Goal: Find contact information: Find contact information

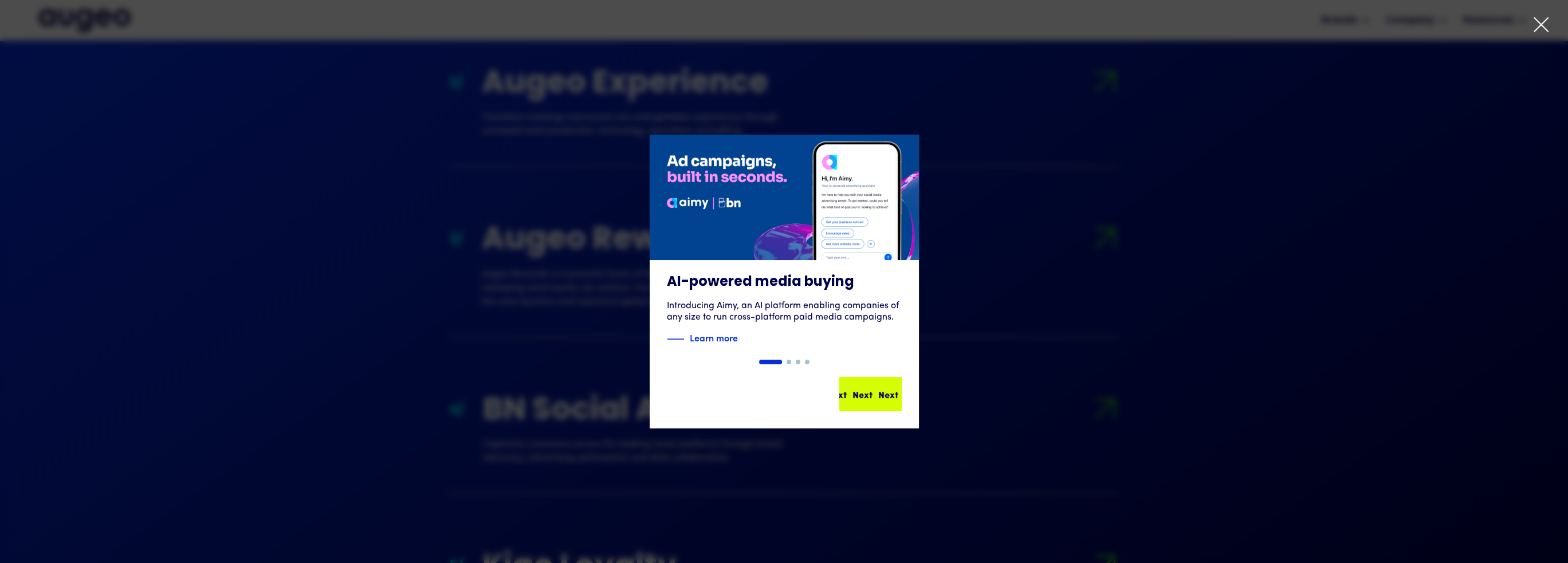
click at [854, 382] on div "Next Next Next Next" at bounding box center [870, 394] width 60 height 32
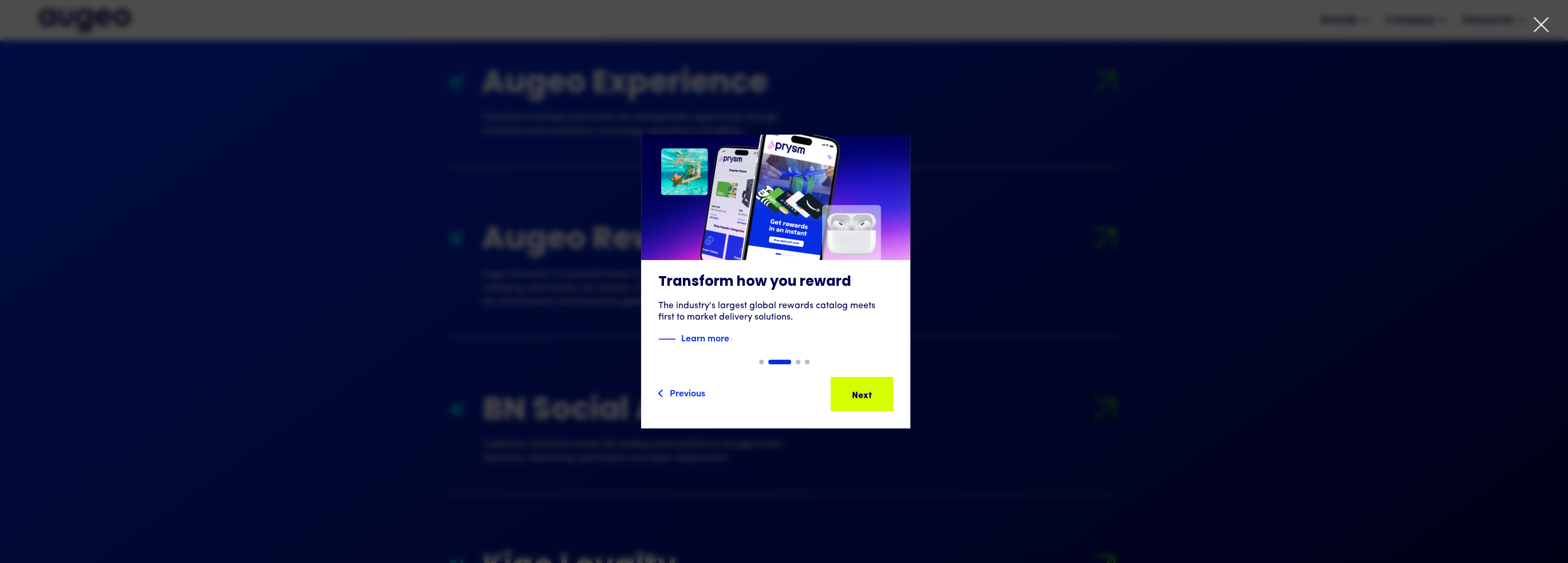
drag, startPoint x: 638, startPoint y: 449, endPoint x: 631, endPoint y: 451, distance: 7.3
click at [638, 450] on div "Slide 2 of 4. AI-powered media buying Introducing Aimy, an AI platform enabling…" at bounding box center [784, 282] width 1568 height 422
click at [928, 380] on div "2 of 4" at bounding box center [775, 281] width 1568 height 294
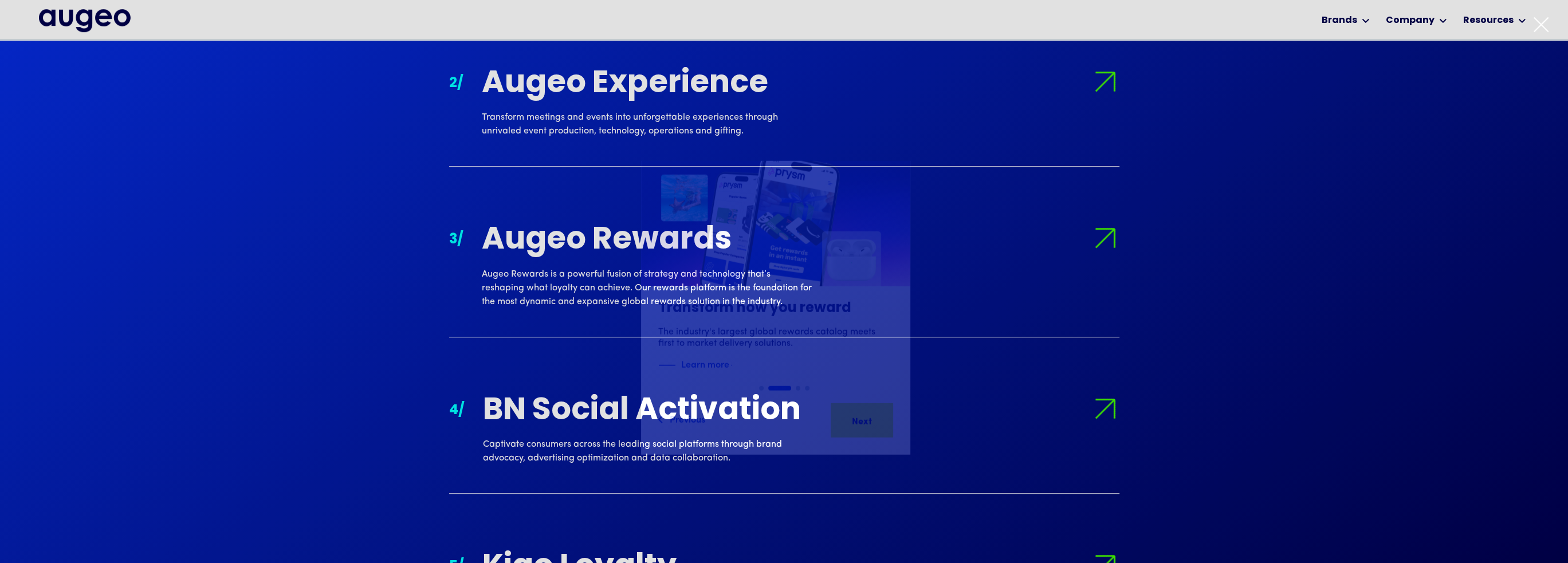
click at [884, 391] on div "Slide 2 of 4. AI-powered media buying Introducing Aimy, an AI platform enabling…" at bounding box center [784, 307] width 1568 height 294
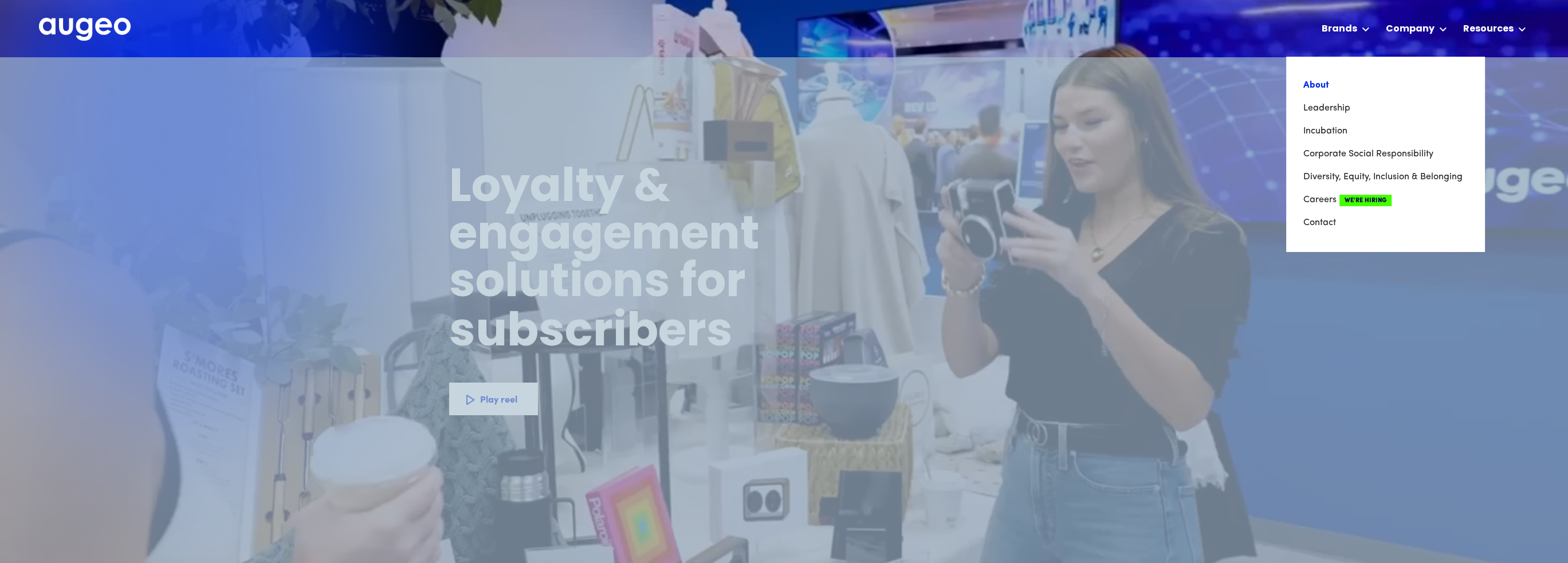
click at [1326, 91] on link "About" at bounding box center [1385, 86] width 164 height 23
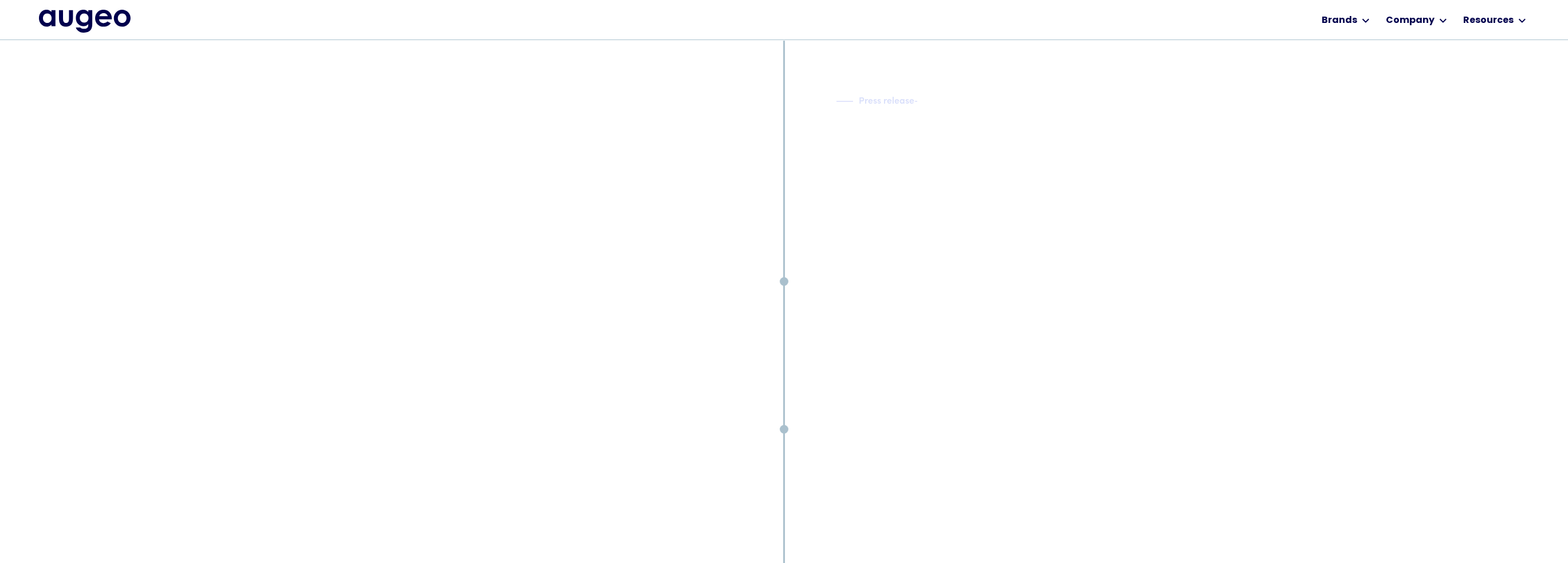
scroll to position [9647, 0]
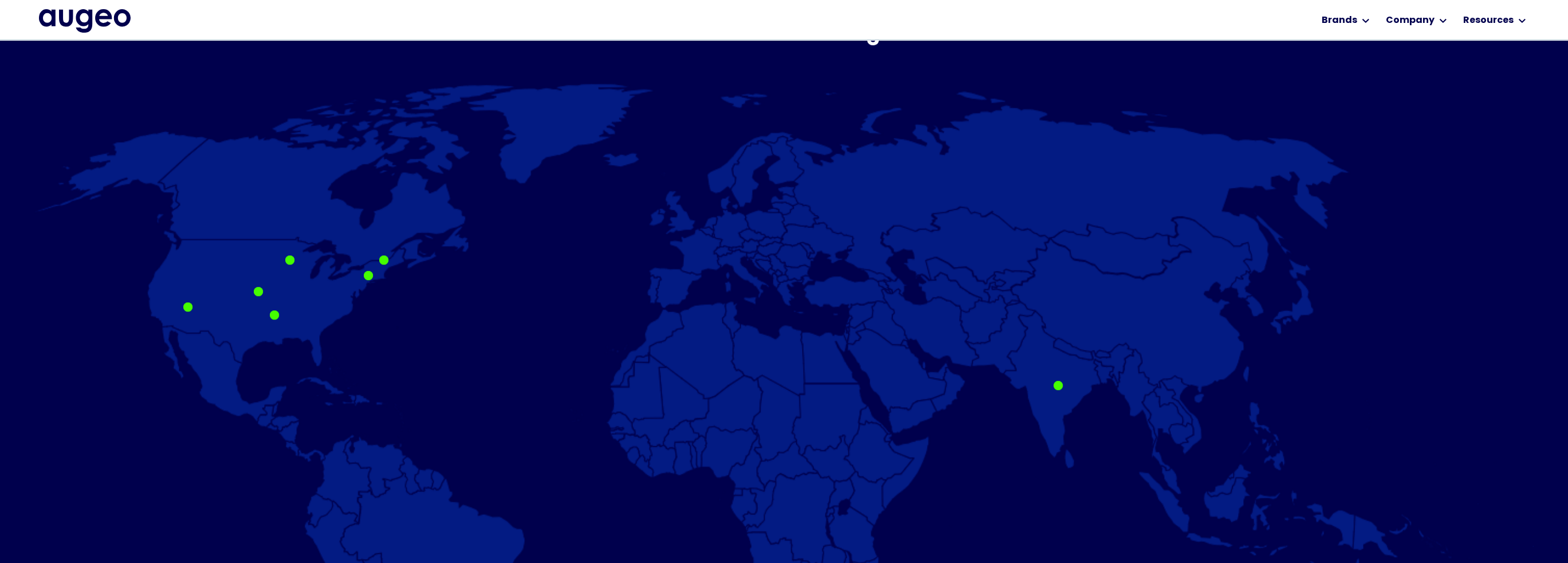
scroll to position [692, 0]
